Goal: Task Accomplishment & Management: Manage account settings

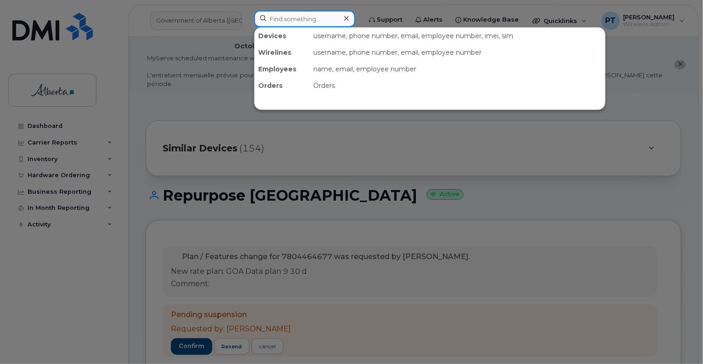
click at [287, 19] on input at bounding box center [304, 19] width 101 height 17
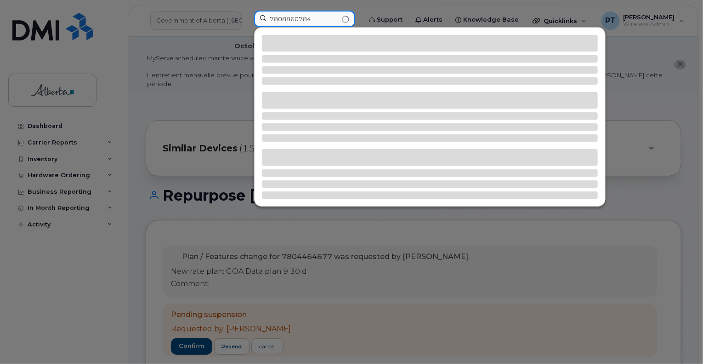
type input "7808860784"
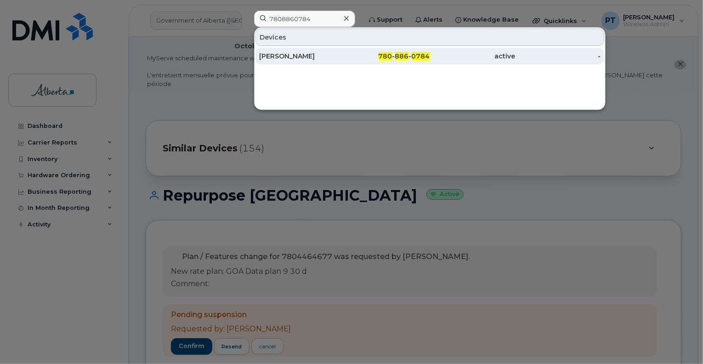
drag, startPoint x: 290, startPoint y: 55, endPoint x: 283, endPoint y: 58, distance: 7.8
click at [290, 55] on div "[PERSON_NAME]" at bounding box center [301, 55] width 85 height 9
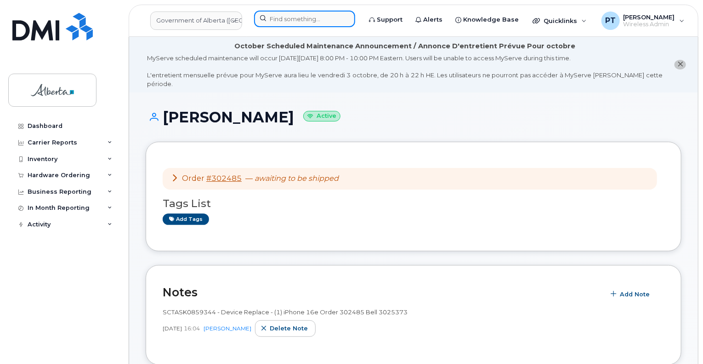
drag, startPoint x: 296, startPoint y: 20, endPoint x: 285, endPoint y: 23, distance: 11.8
click at [296, 20] on input at bounding box center [304, 19] width 101 height 17
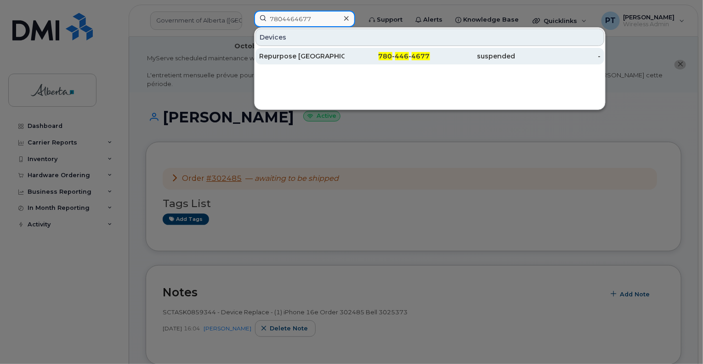
type input "7804464677"
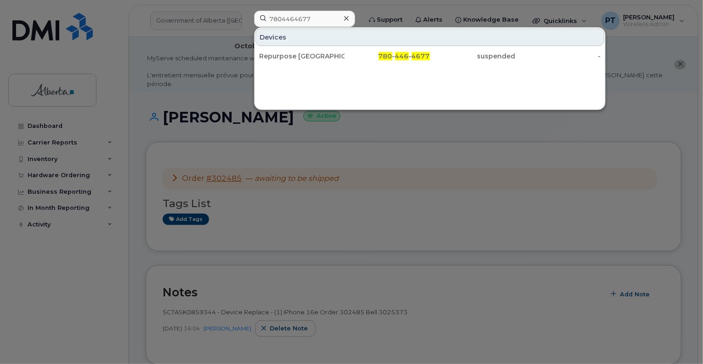
drag, startPoint x: 299, startPoint y: 61, endPoint x: 264, endPoint y: 157, distance: 102.2
click at [299, 61] on div "Repurpose [GEOGRAPHIC_DATA]" at bounding box center [301, 56] width 85 height 17
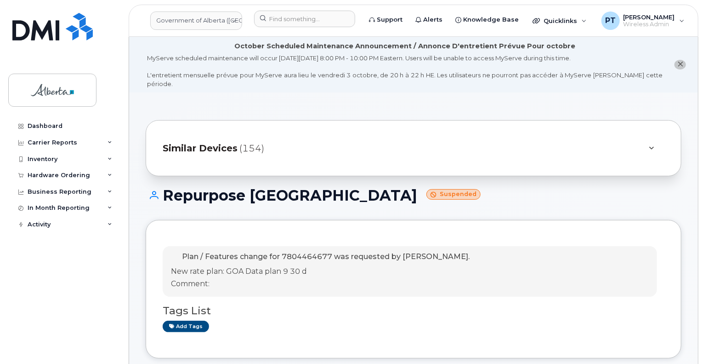
click at [368, 279] on p "Comment:" at bounding box center [320, 284] width 299 height 11
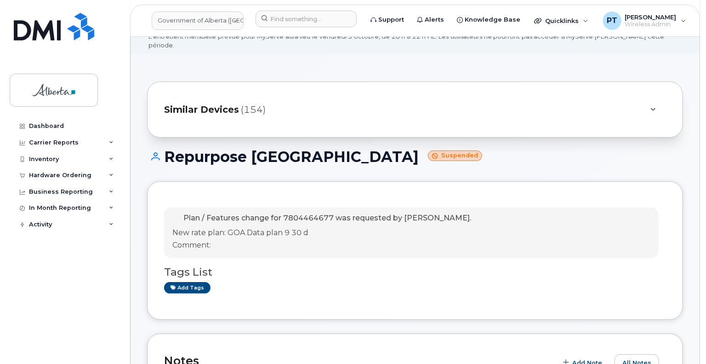
scroll to position [92, 0]
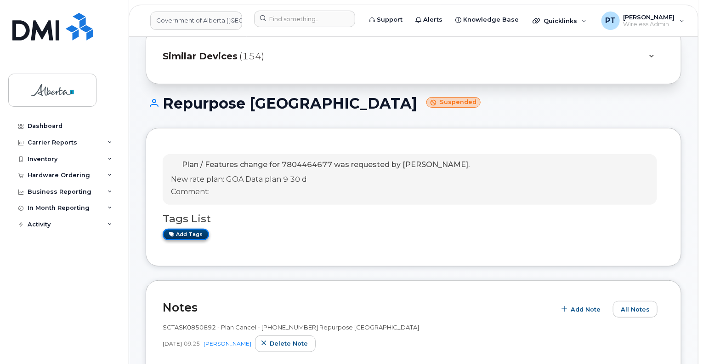
click at [191, 228] on link "Add tags" at bounding box center [186, 233] width 46 height 11
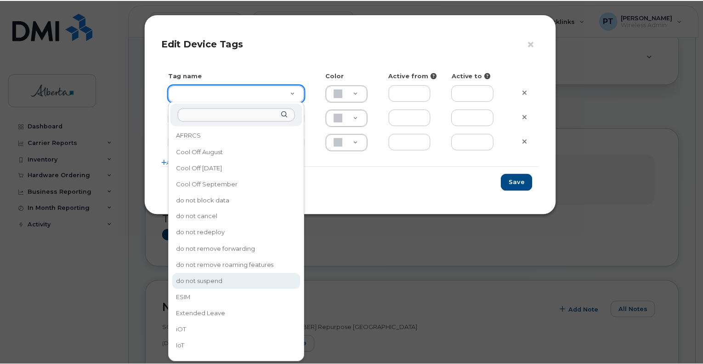
scroll to position [3, 0]
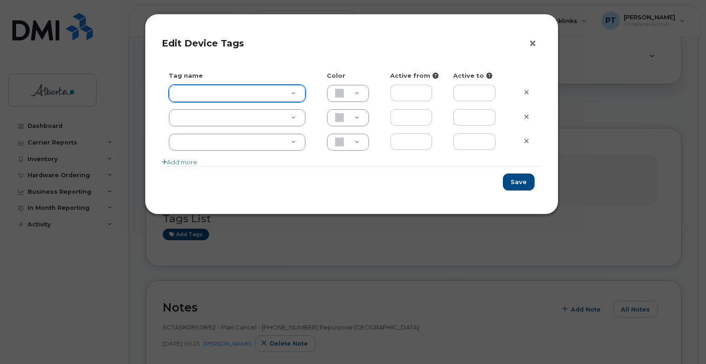
drag, startPoint x: 532, startPoint y: 43, endPoint x: 511, endPoint y: 41, distance: 20.8
click at [532, 43] on button "×" at bounding box center [535, 44] width 13 height 14
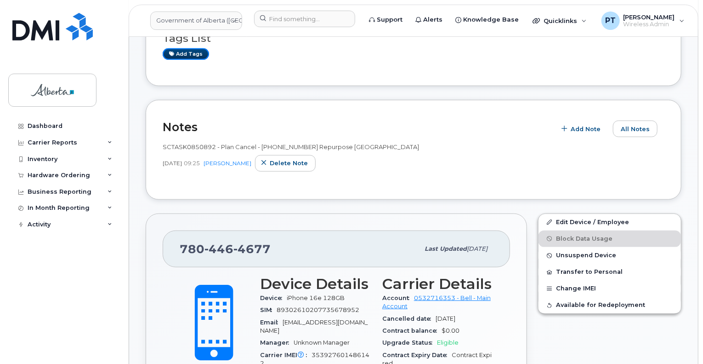
scroll to position [276, 0]
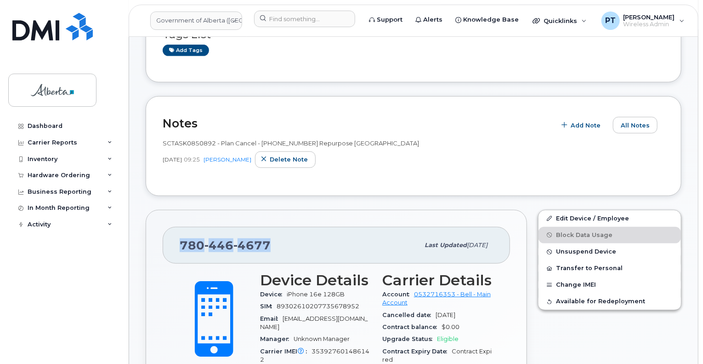
drag, startPoint x: 268, startPoint y: 236, endPoint x: 182, endPoint y: 236, distance: 86.9
click at [182, 238] on span "780 446 4677" at bounding box center [225, 245] width 91 height 14
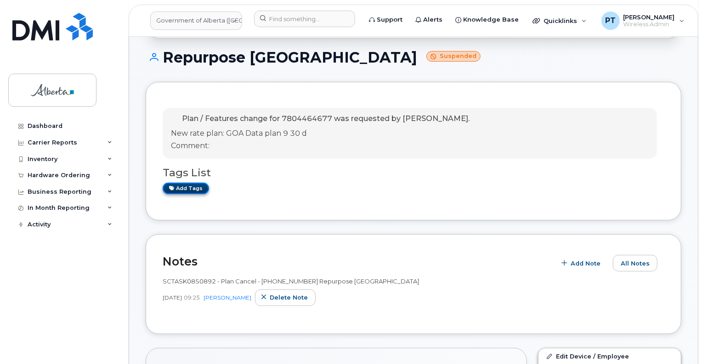
click at [188, 182] on link "Add tags" at bounding box center [186, 187] width 46 height 11
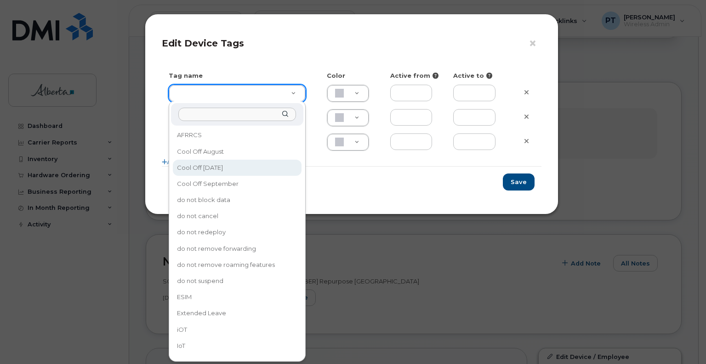
type input "Cool Off October 15"
type input "D6CDC1"
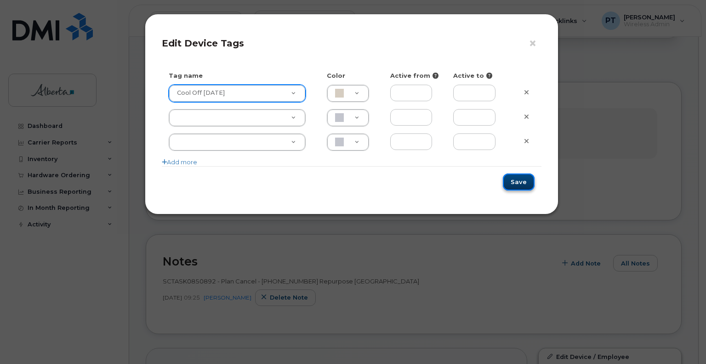
click at [518, 181] on button "Save" at bounding box center [519, 181] width 32 height 17
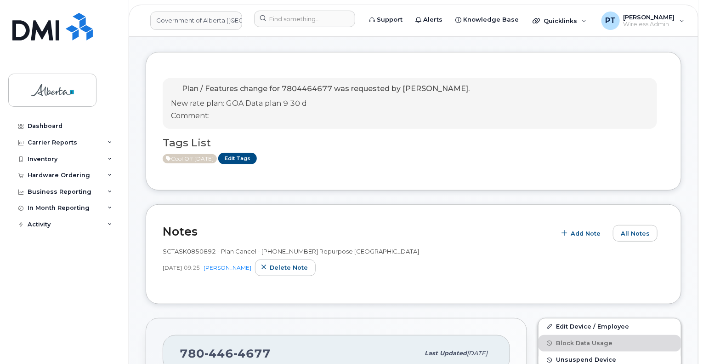
scroll to position [184, 0]
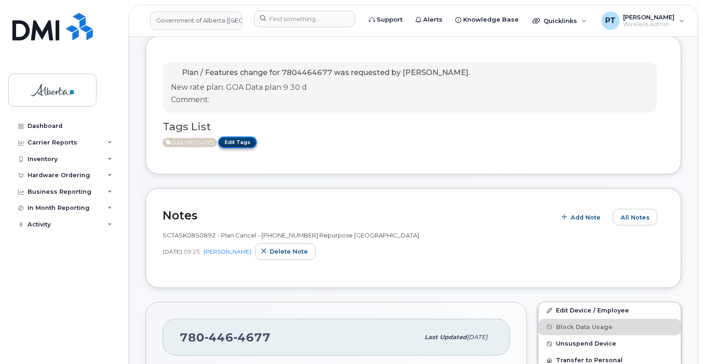
click at [250, 137] on link "Edit Tags" at bounding box center [237, 142] width 39 height 11
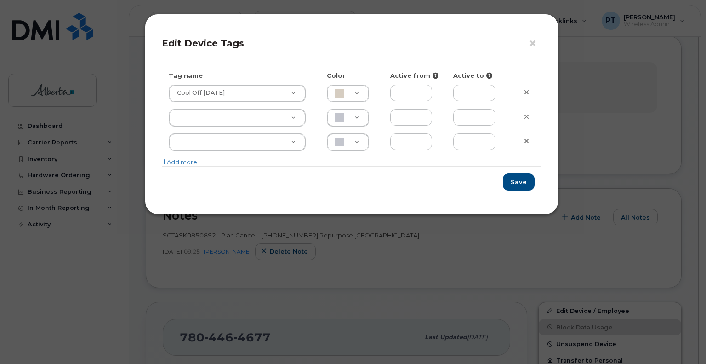
click at [373, 272] on div "× Edit Device Tags Tag name Color Active from Active to Cool Off October 15 Coo…" at bounding box center [353, 182] width 706 height 364
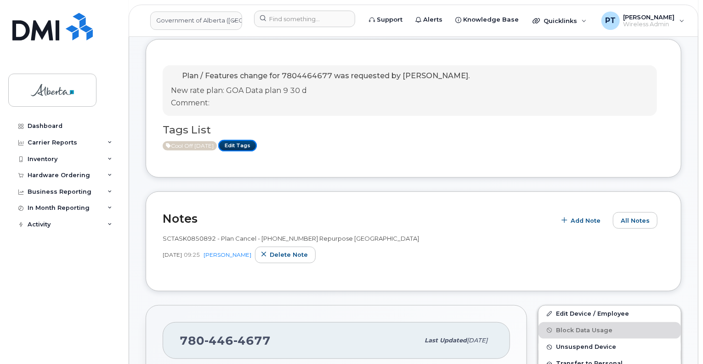
scroll to position [92, 0]
